Goal: Obtain resource: Download file/media

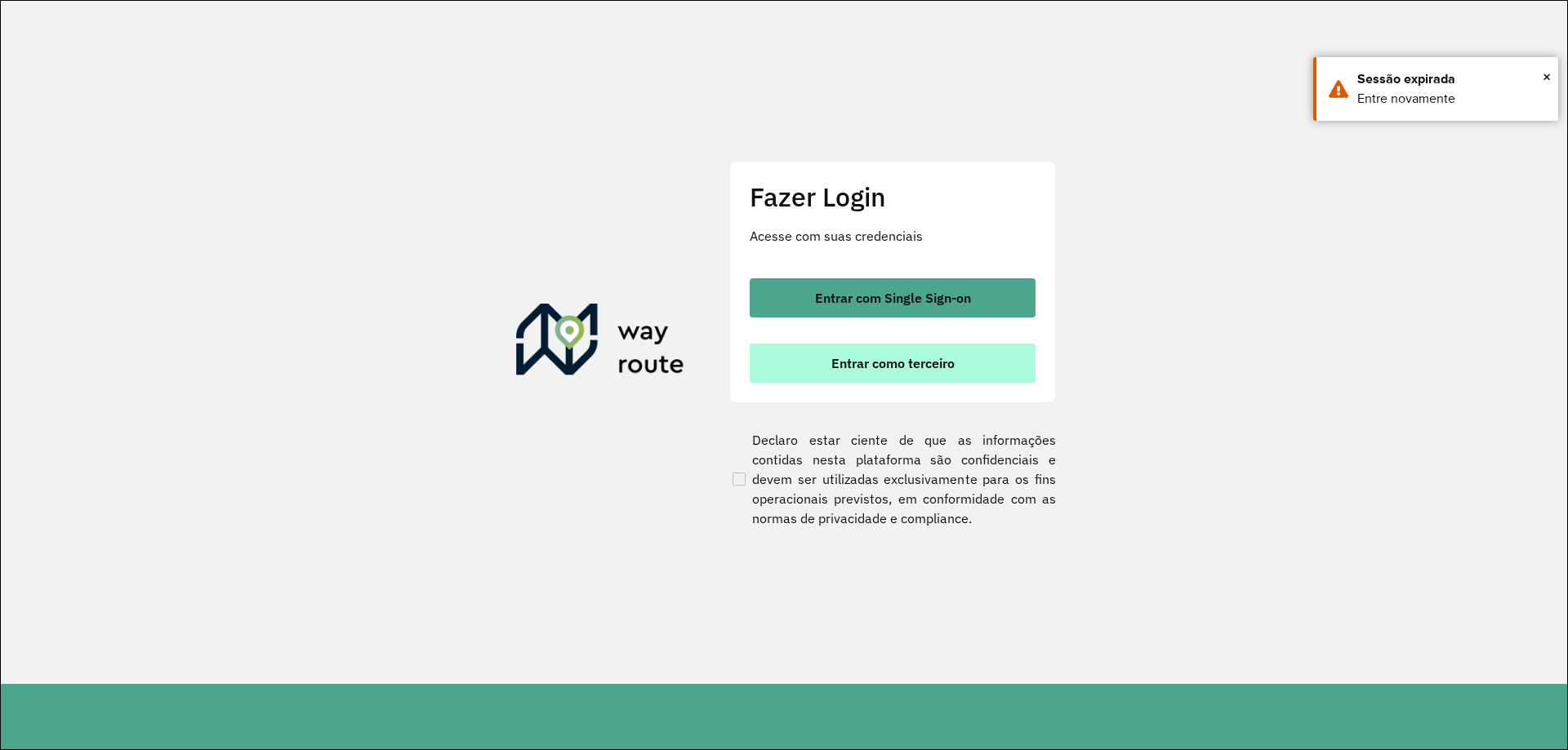
click at [956, 346] on button "Entrar como terceiro" at bounding box center [892, 363] width 286 height 39
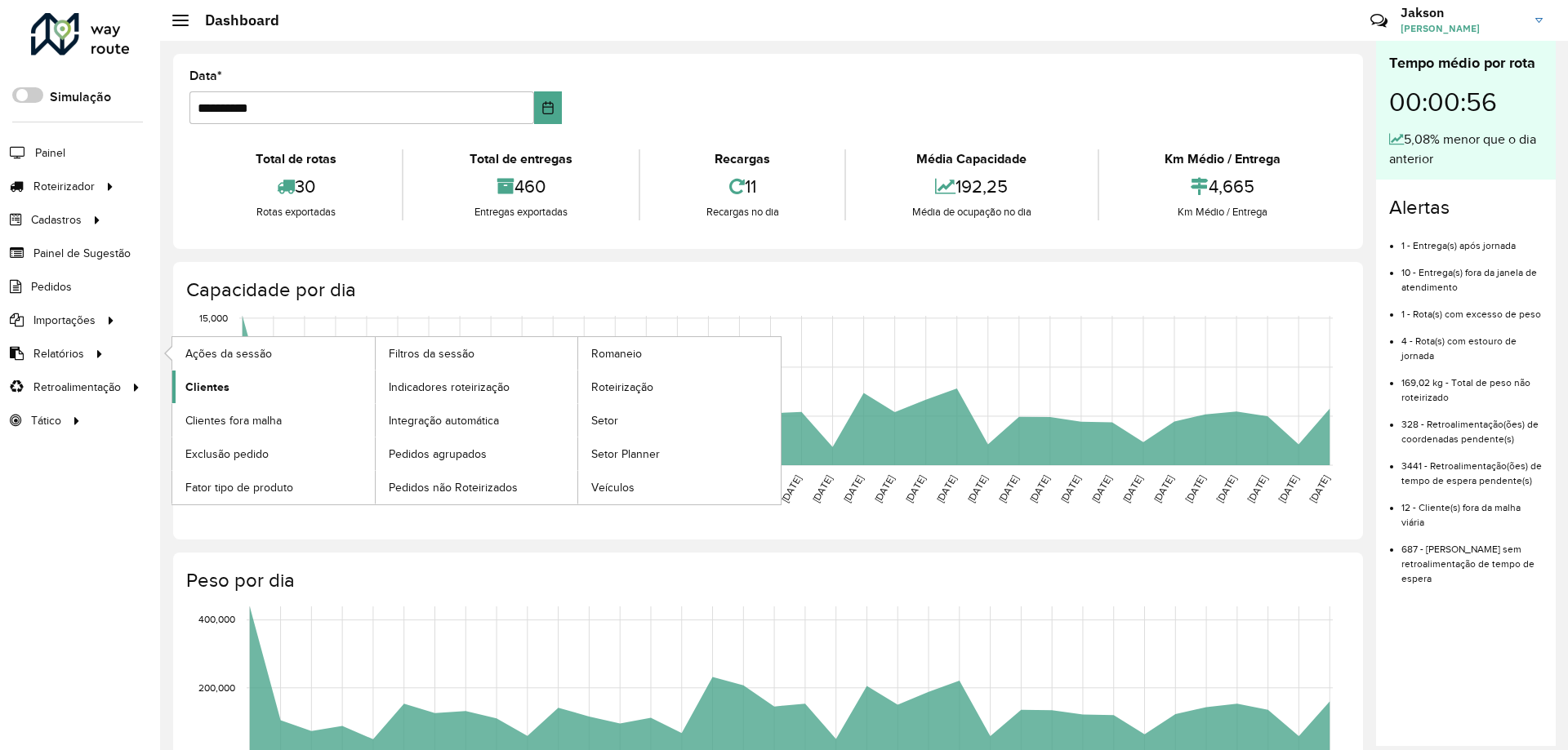
click at [217, 390] on span "Clientes" at bounding box center [207, 387] width 44 height 18
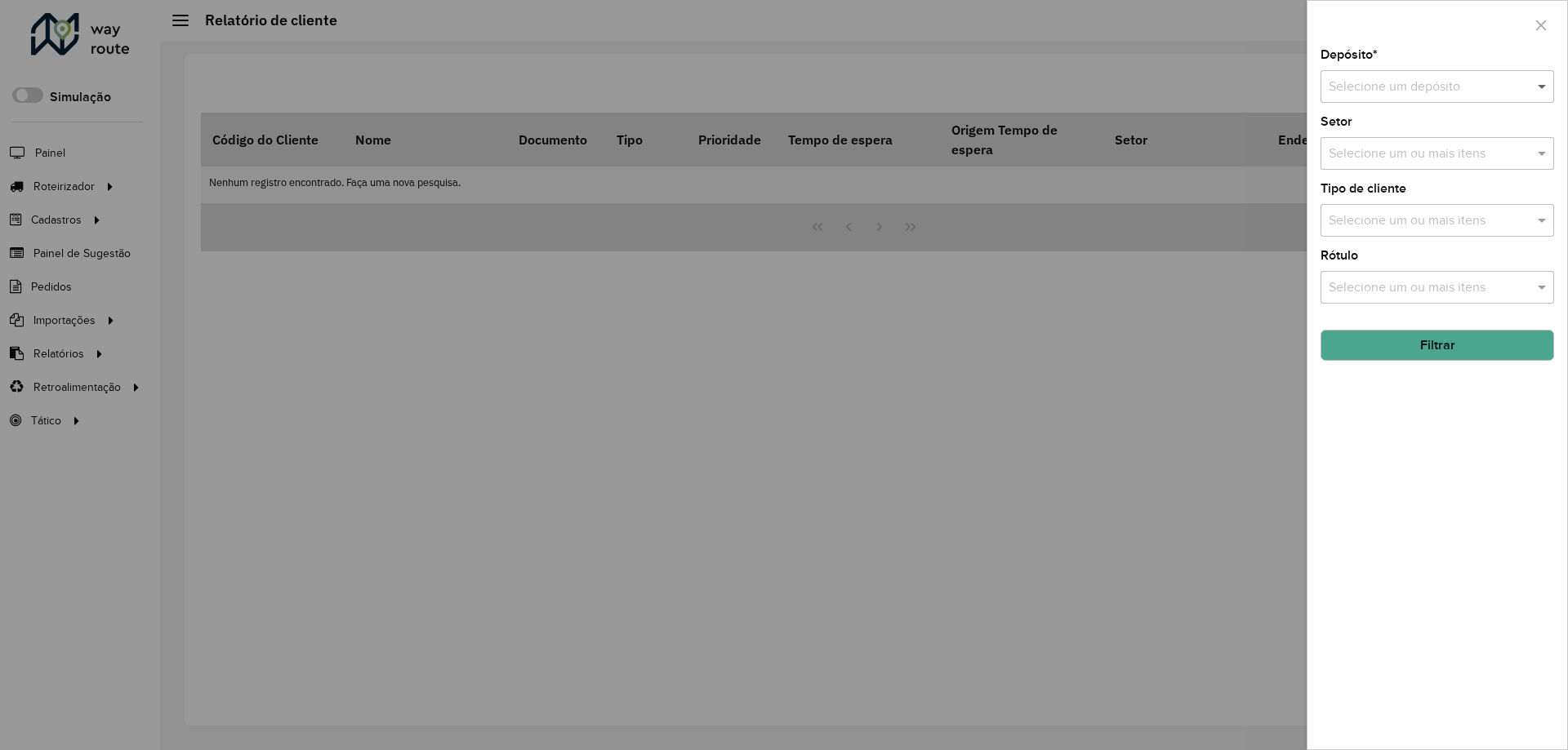
click at [1546, 83] on span at bounding box center [1544, 86] width 20 height 19
drag, startPoint x: 1433, startPoint y: 127, endPoint x: 1433, endPoint y: 137, distance: 10.0
click at [1433, 128] on span "Bebidas Nuernberg" at bounding box center [1383, 133] width 110 height 14
click at [1469, 351] on button "Filtrar" at bounding box center [1437, 345] width 233 height 31
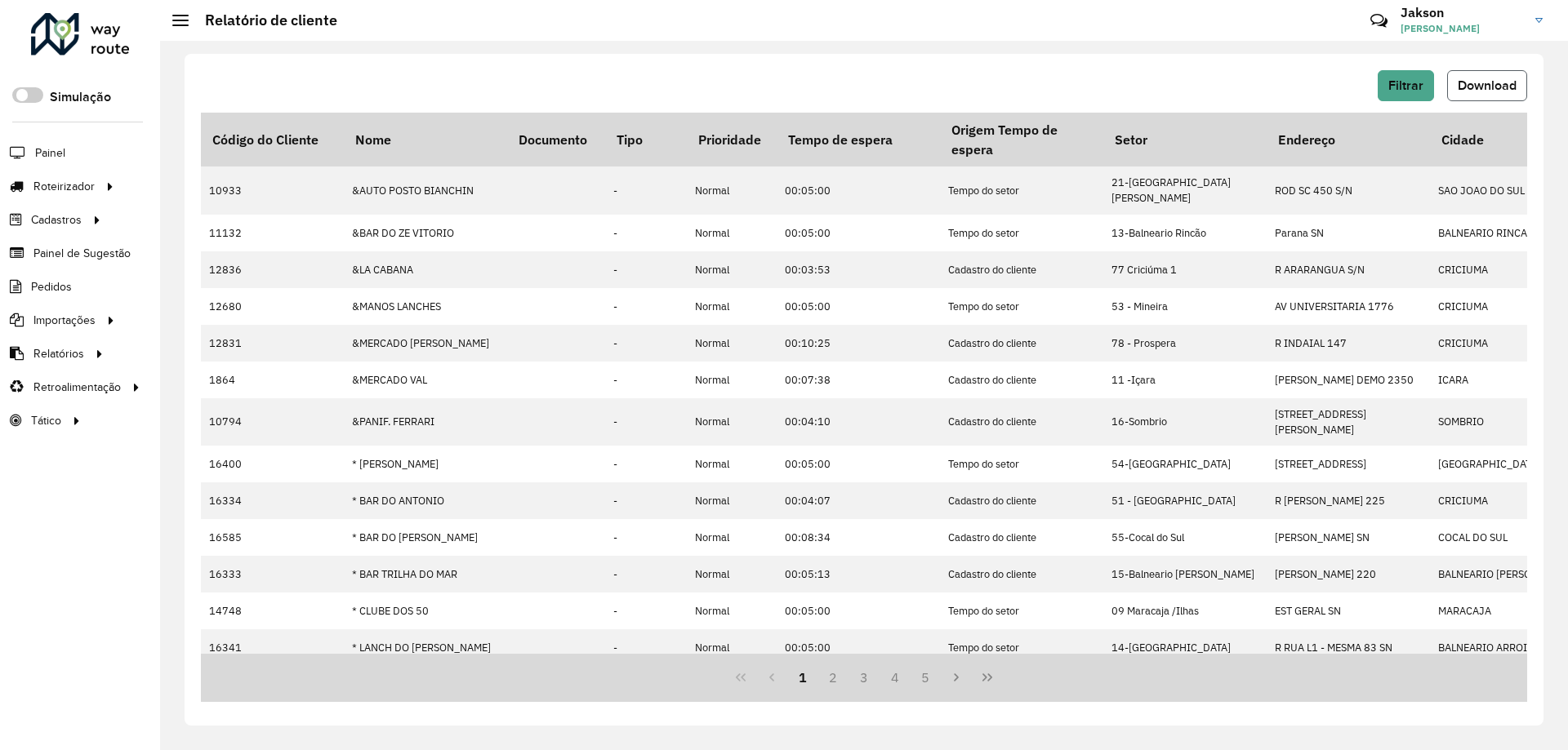
click at [1497, 92] on span "Download" at bounding box center [1486, 85] width 58 height 14
